Goal: Information Seeking & Learning: Learn about a topic

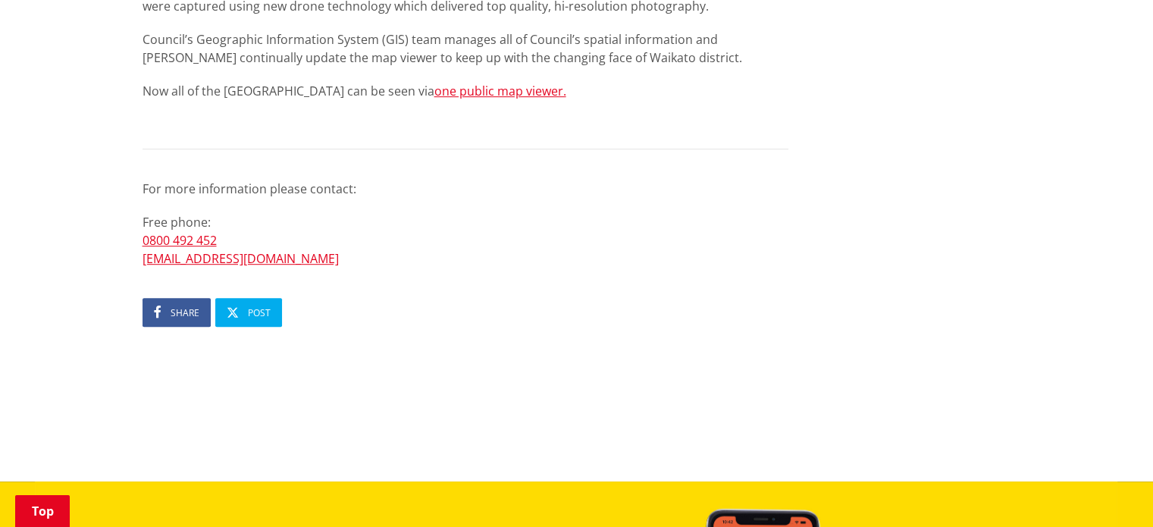
scroll to position [910, 0]
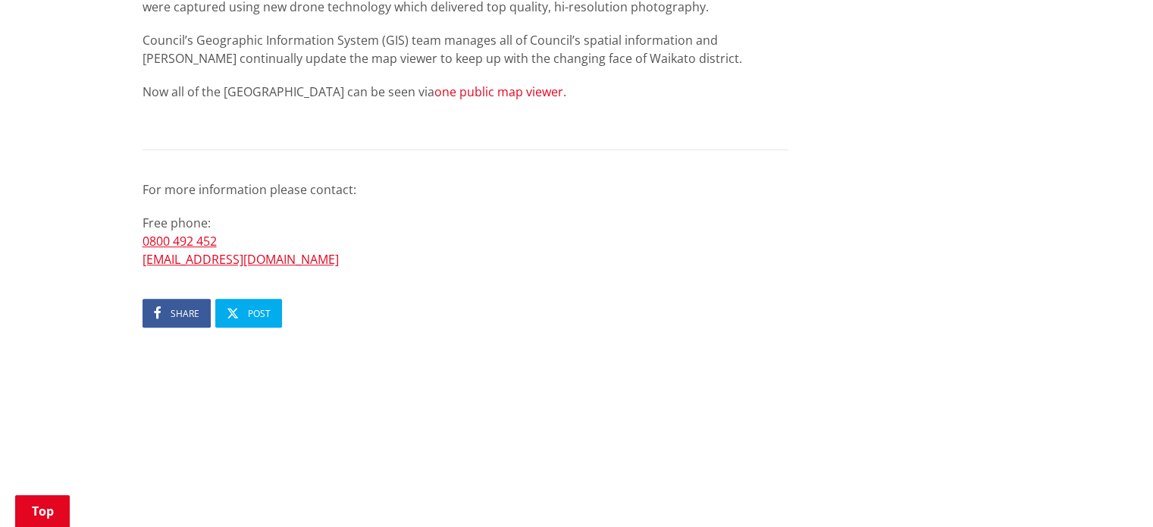
click at [446, 92] on link "one public map viewer." at bounding box center [500, 91] width 132 height 17
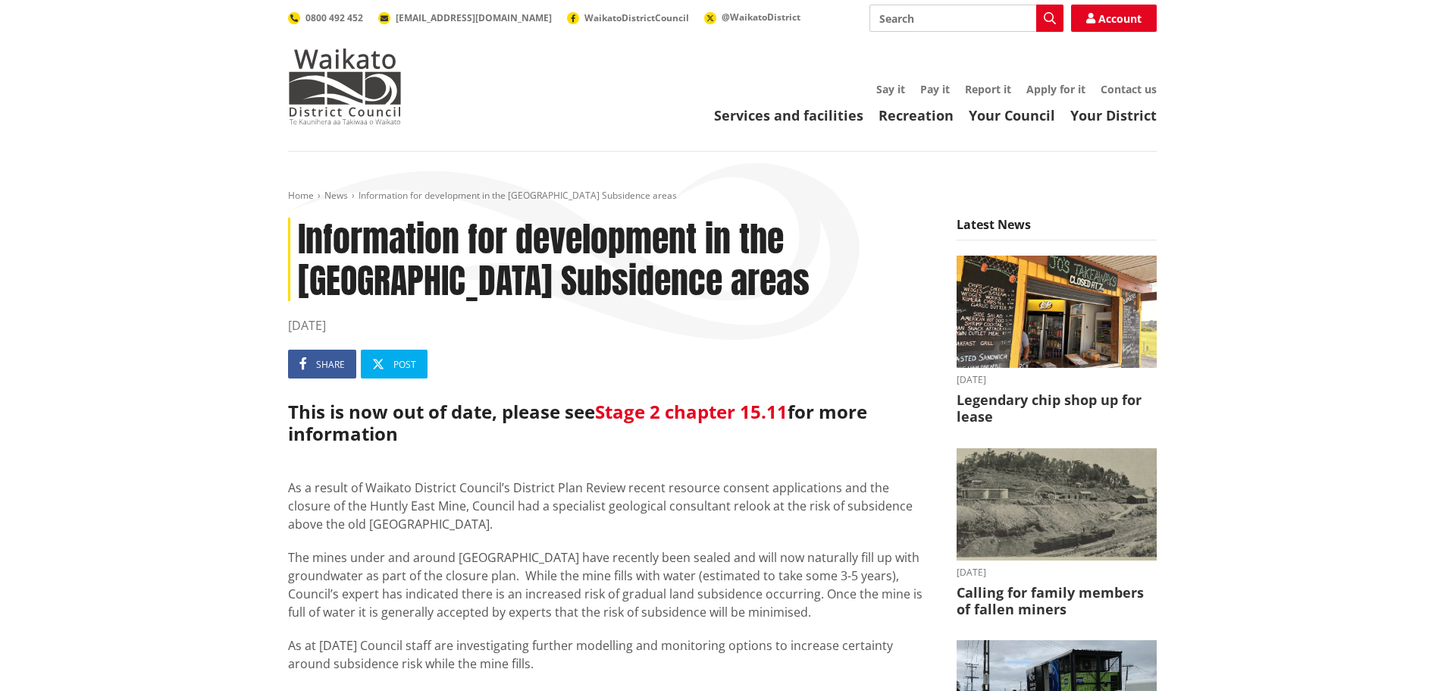
click at [647, 413] on link "Stage 2 chapter 15.11" at bounding box center [691, 411] width 193 height 25
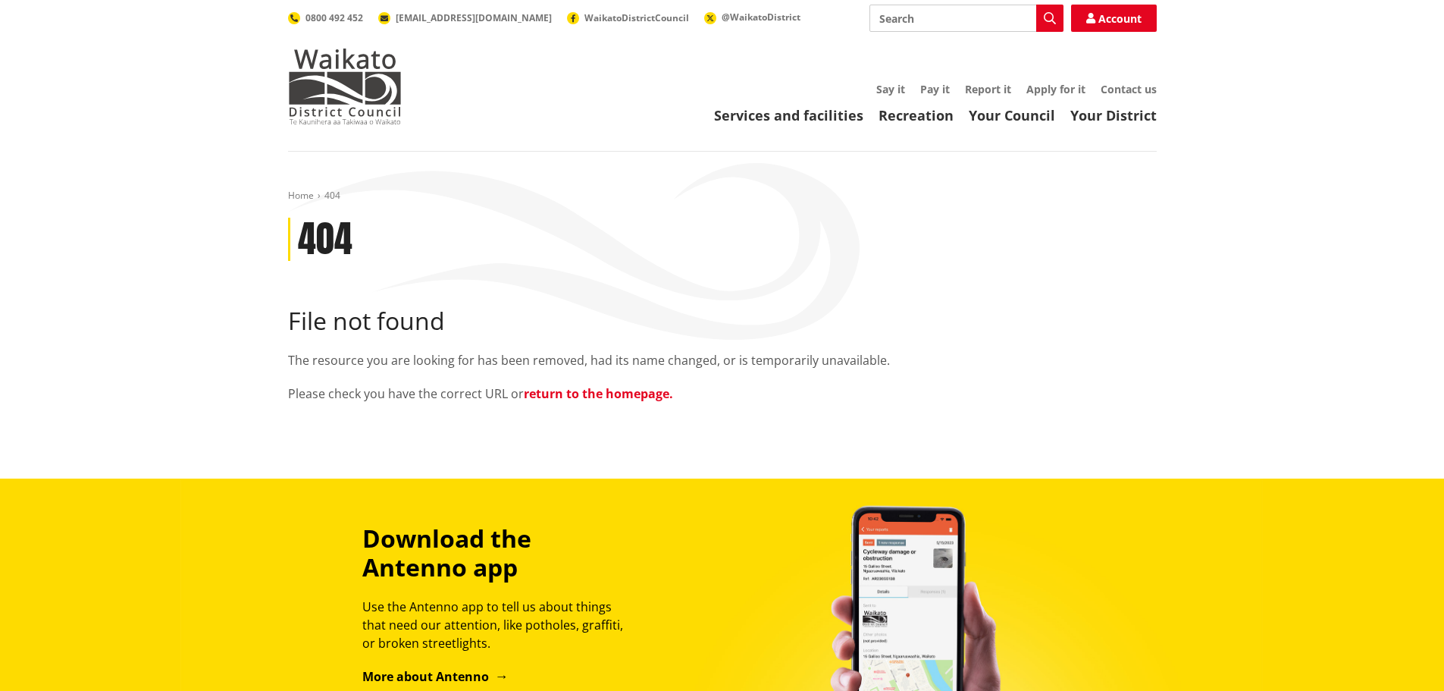
click at [631, 394] on link "return to the homepage." at bounding box center [598, 393] width 149 height 17
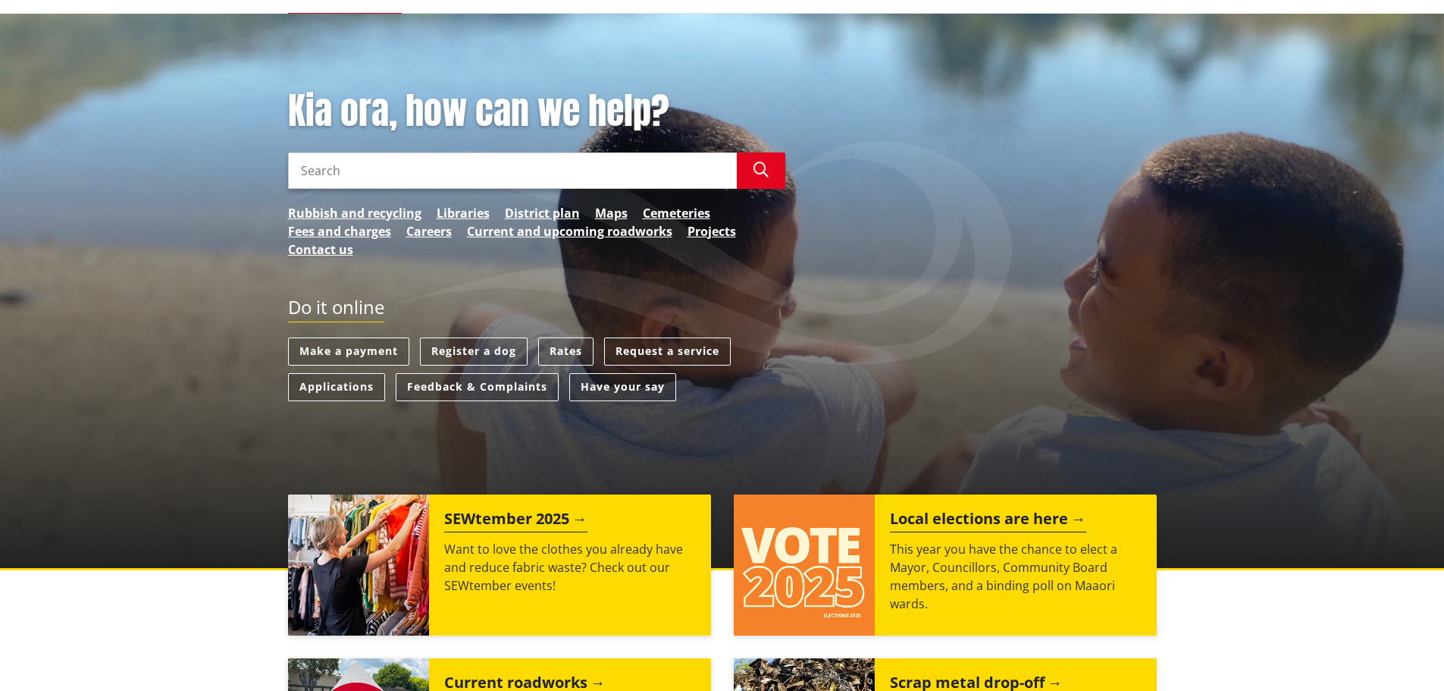
scroll to position [76, 0]
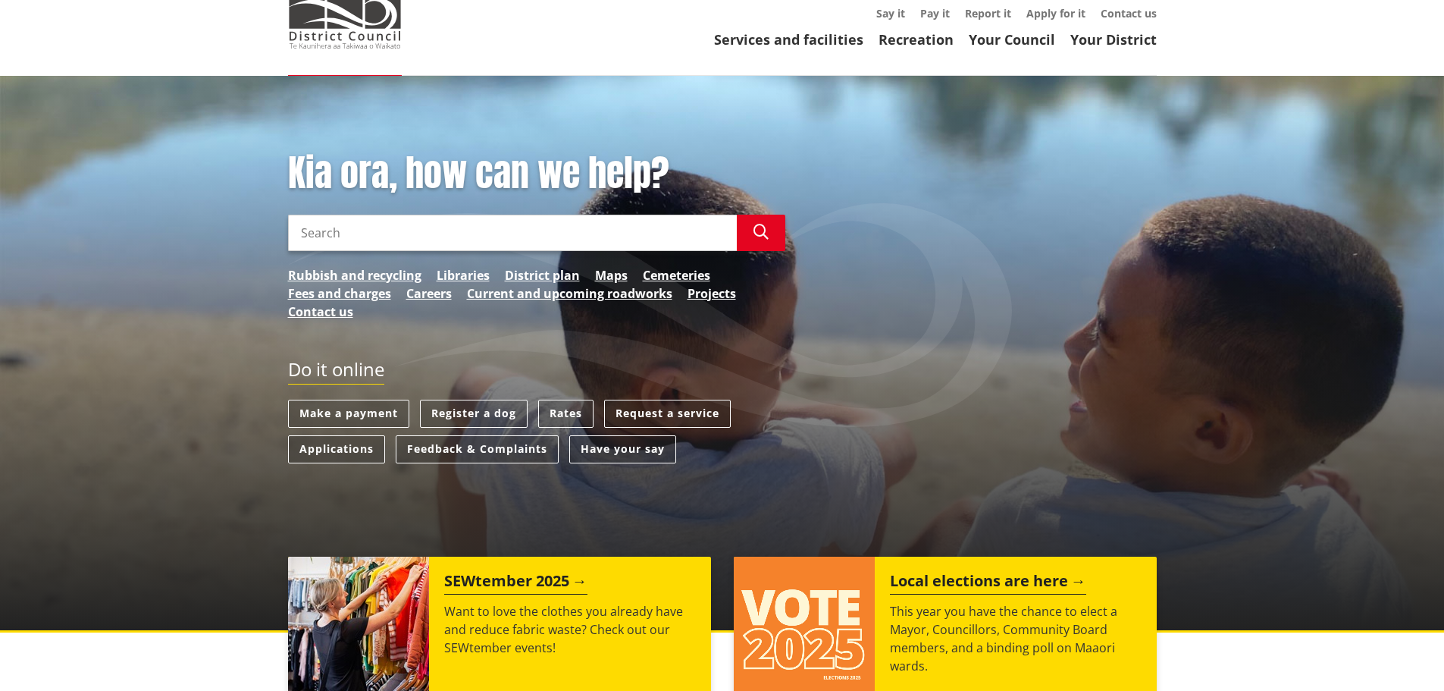
click at [377, 236] on input "Search" at bounding box center [512, 233] width 449 height 36
type input "Huntly East Mine Policy"
click at [759, 230] on icon "button" at bounding box center [760, 231] width 15 height 15
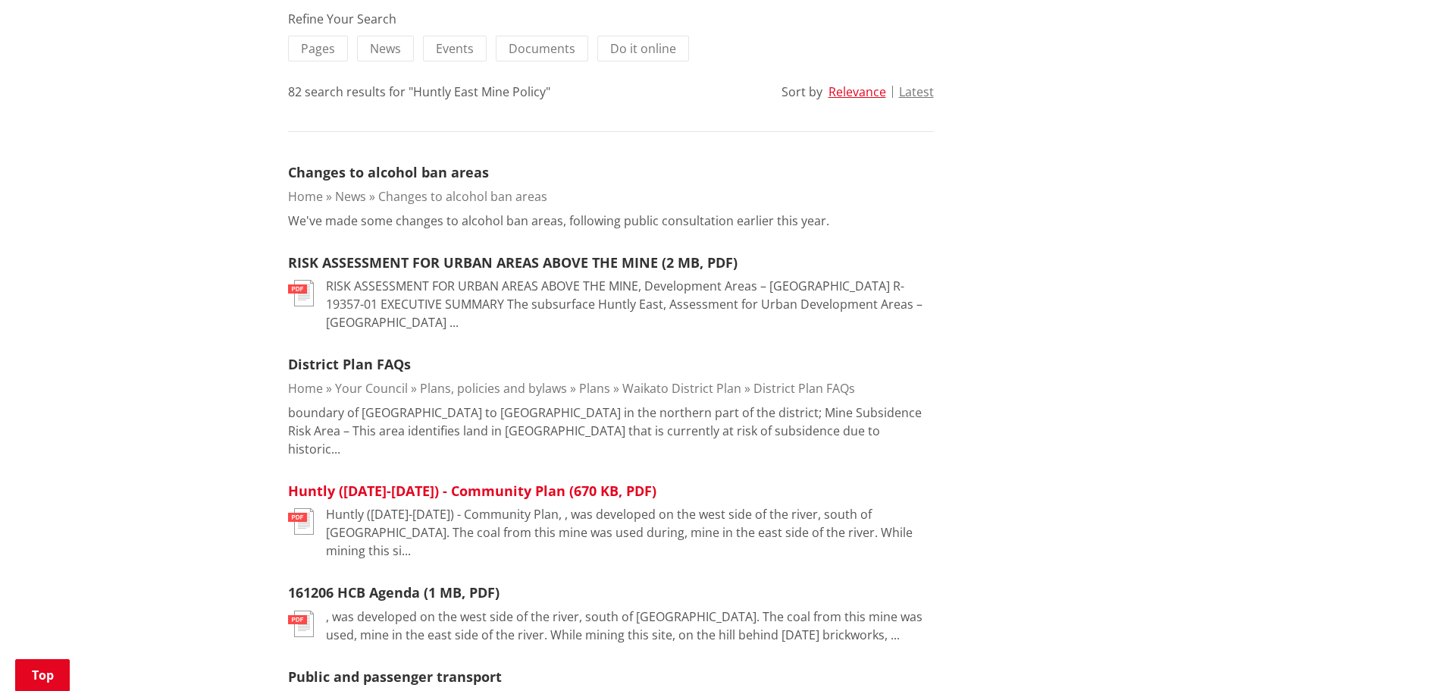
scroll to position [379, 0]
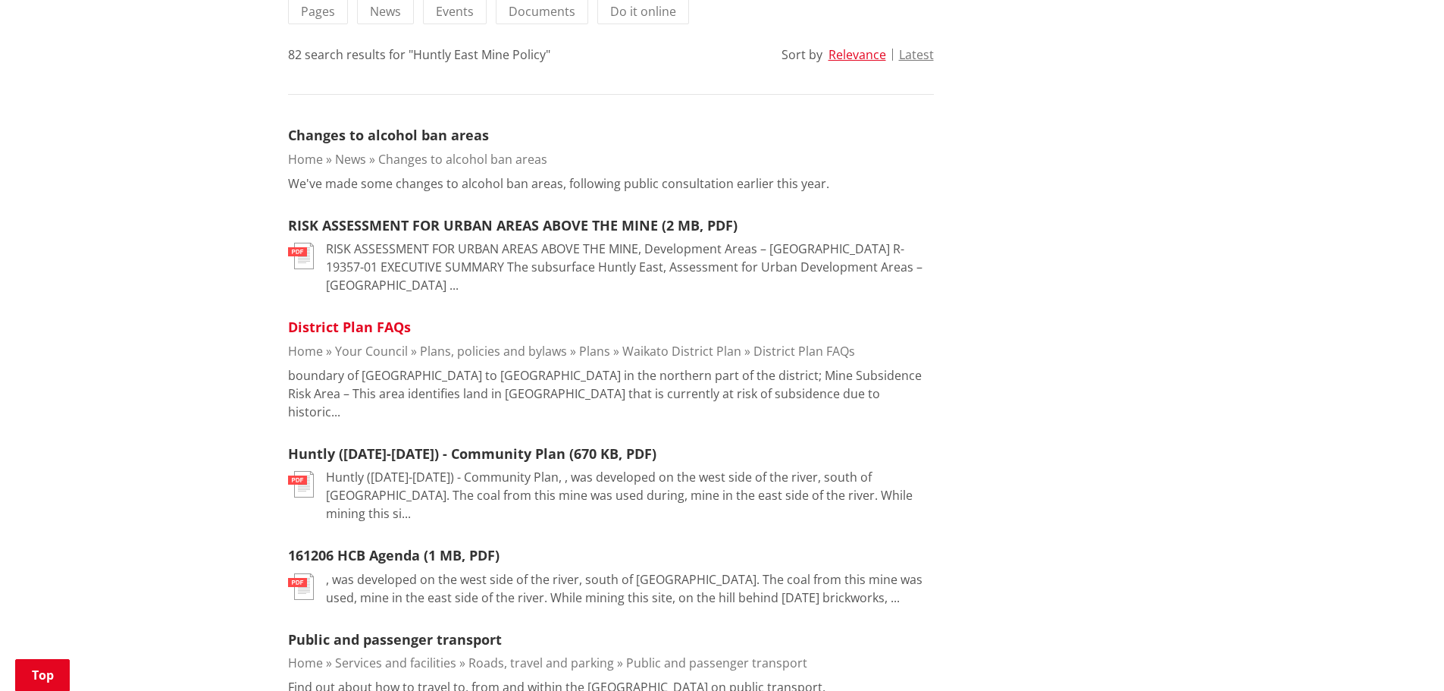
click at [343, 328] on link "District Plan FAQs" at bounding box center [349, 327] width 123 height 18
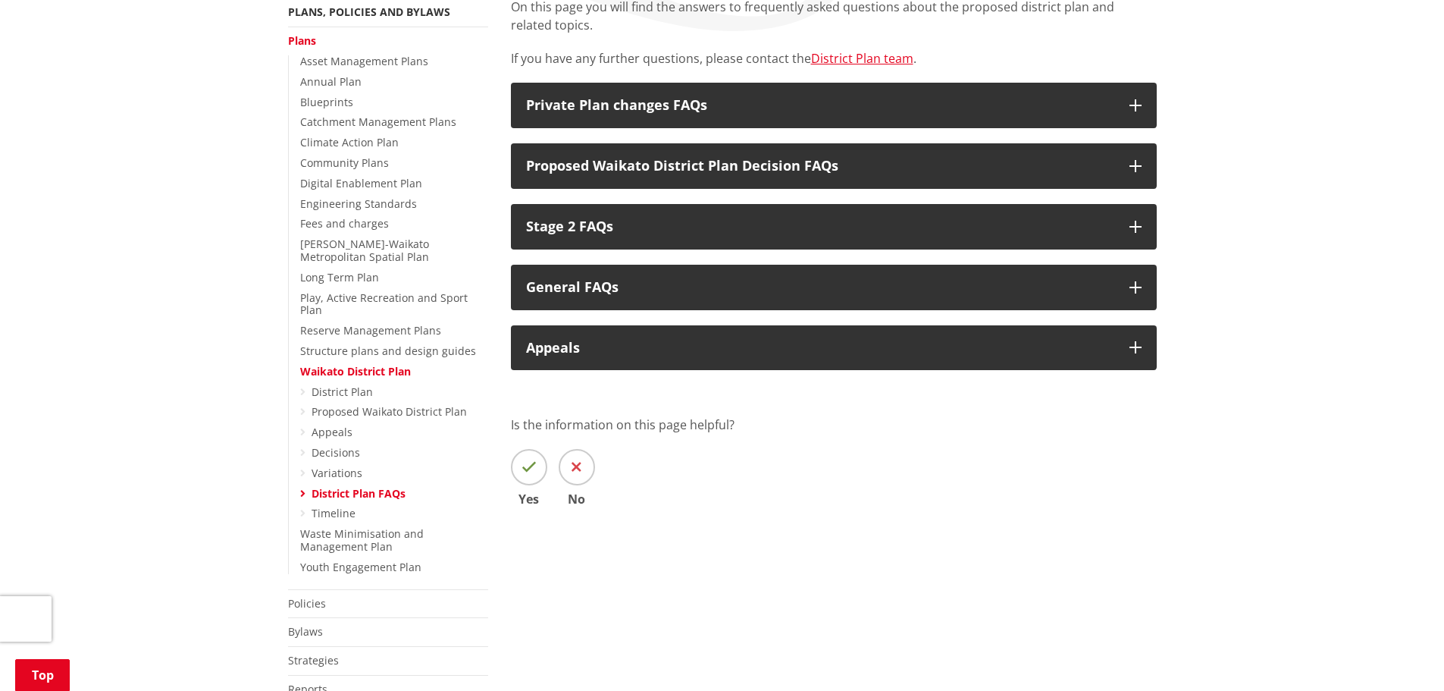
scroll to position [303, 0]
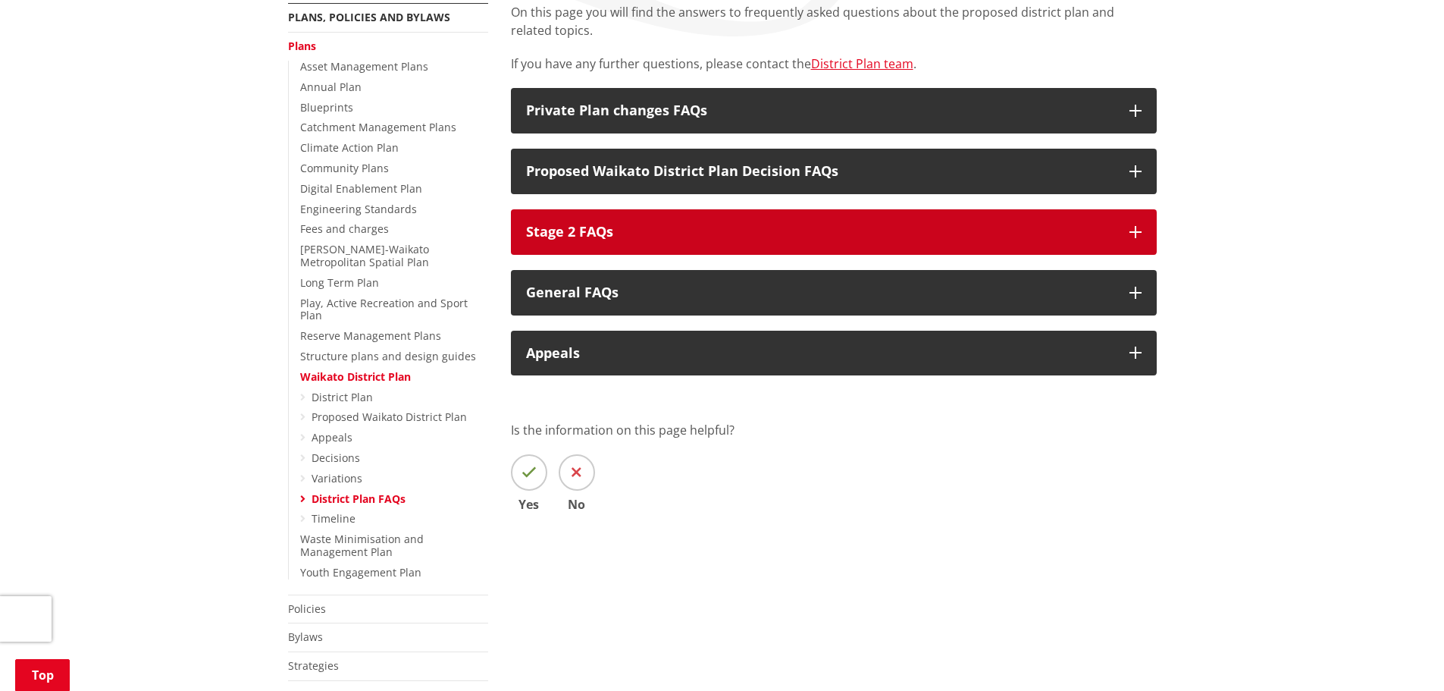
click at [1131, 227] on icon "button" at bounding box center [1135, 232] width 12 height 12
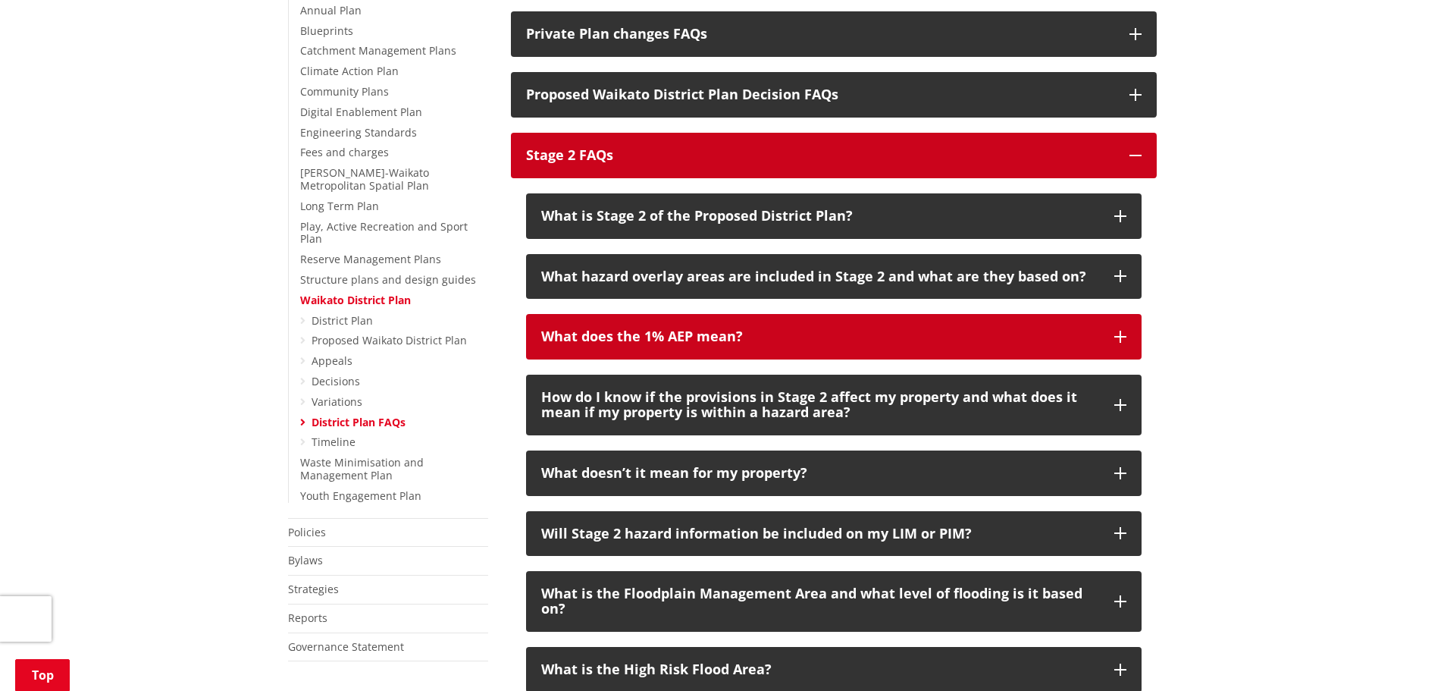
scroll to position [455, 0]
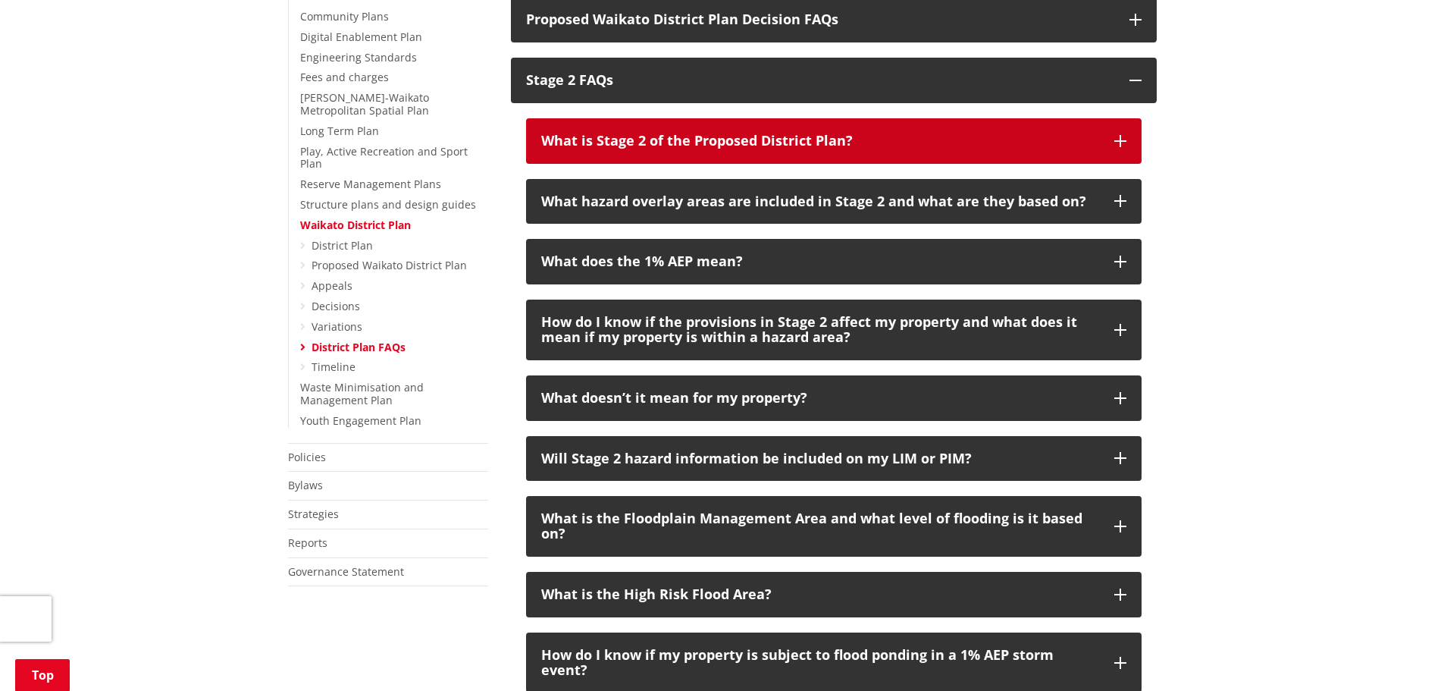
click at [1120, 140] on icon "button" at bounding box center [1120, 141] width 12 height 12
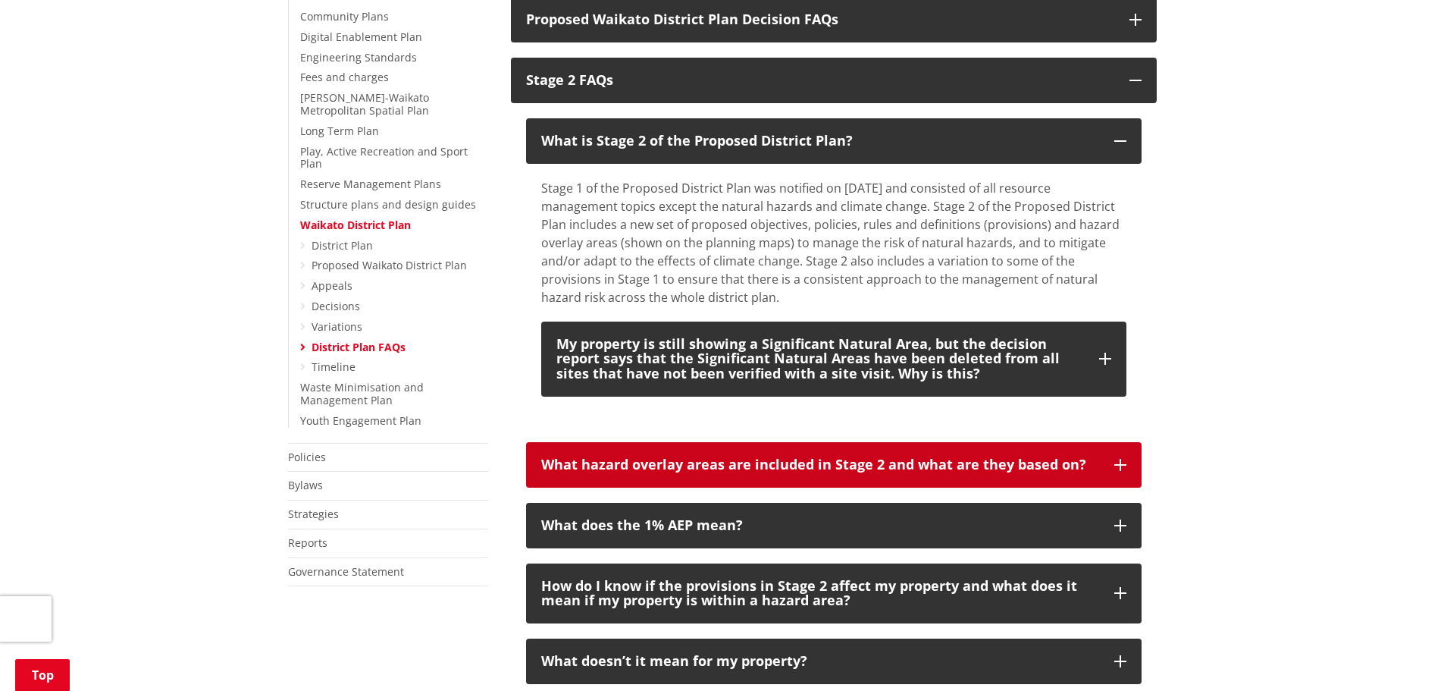
click at [1125, 460] on icon "button" at bounding box center [1120, 465] width 12 height 12
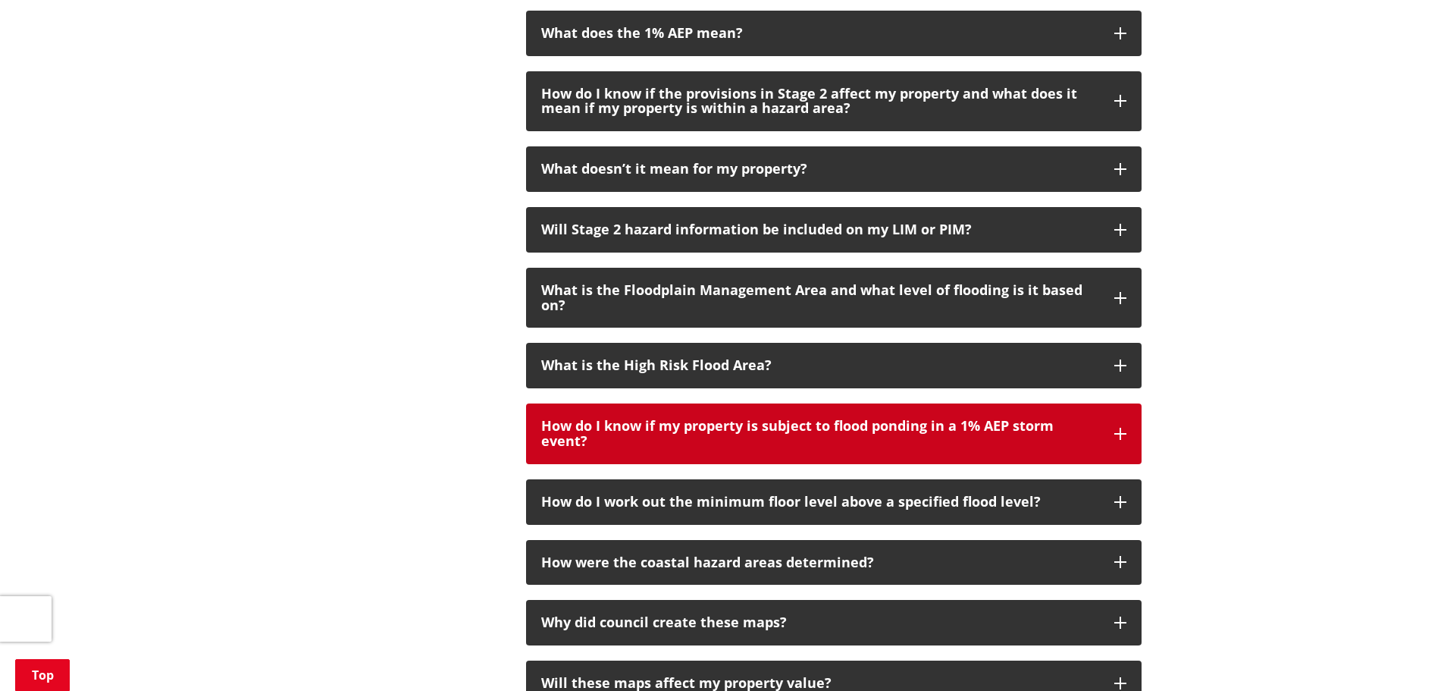
scroll to position [1895, 0]
